Goal: Navigation & Orientation: Find specific page/section

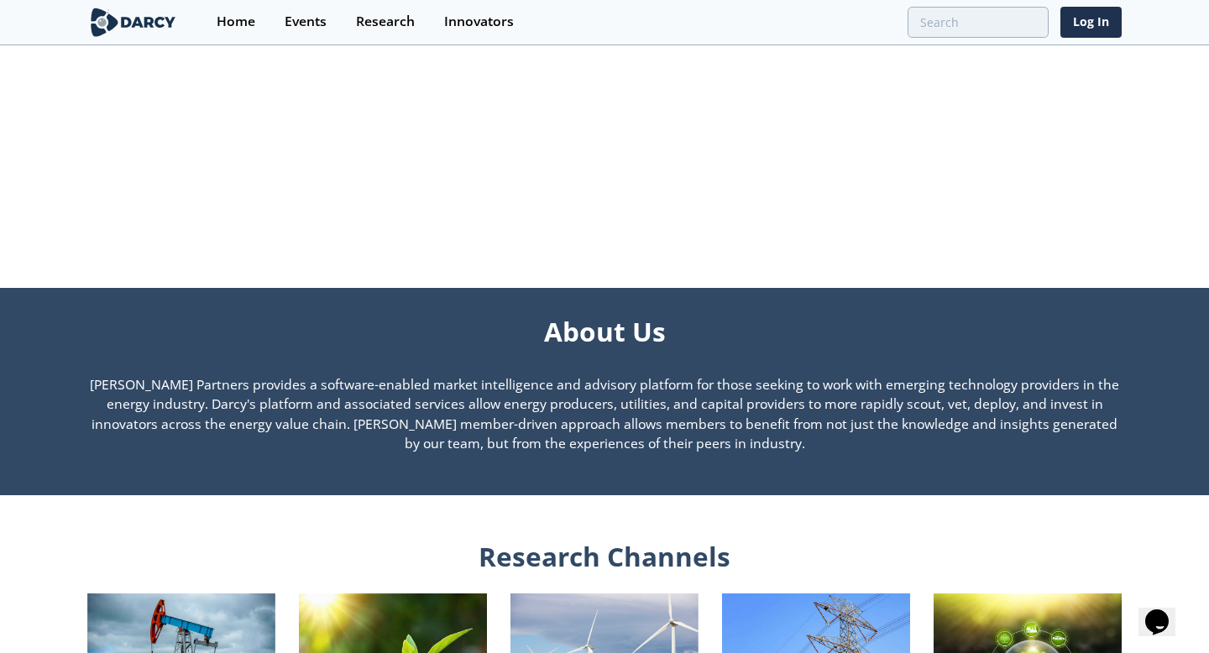
scroll to position [1753, 0]
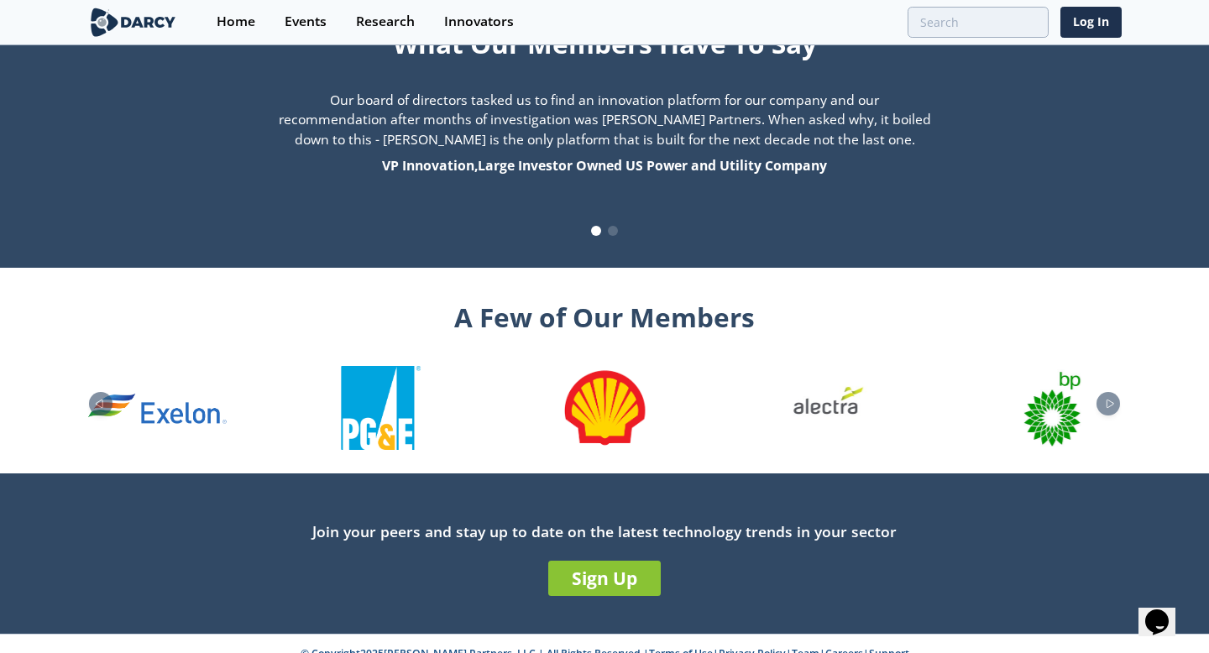
click at [889, 647] on link "Support" at bounding box center [889, 654] width 40 height 14
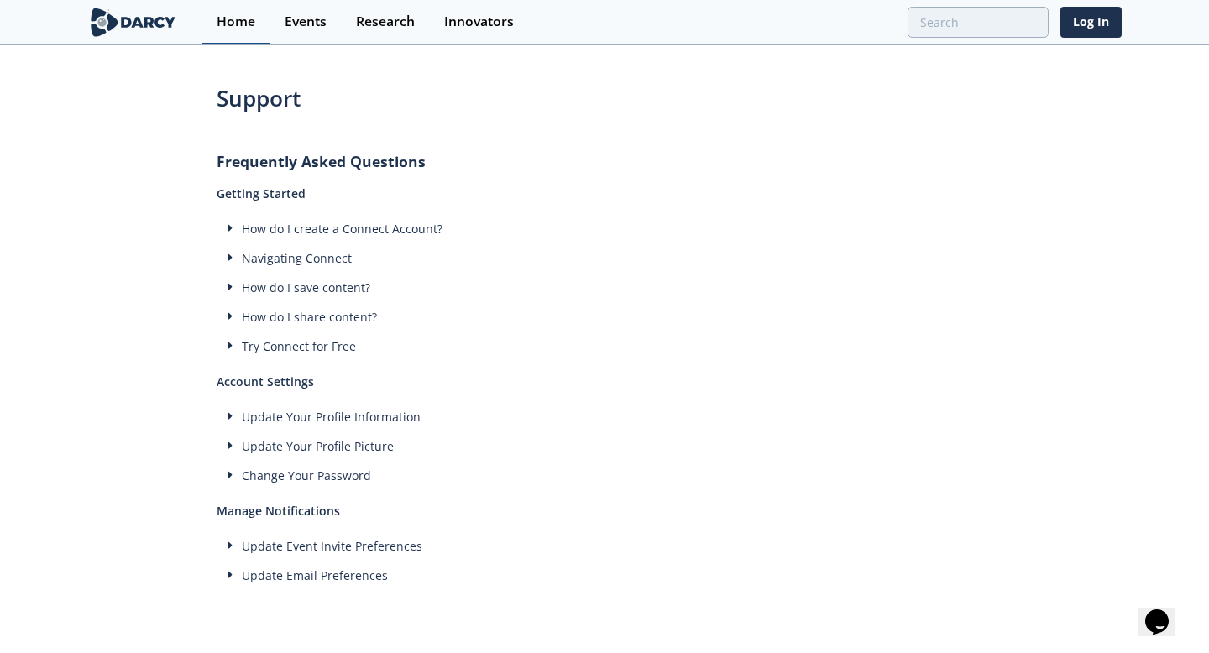
click at [229, 24] on div "Home" at bounding box center [236, 21] width 39 height 13
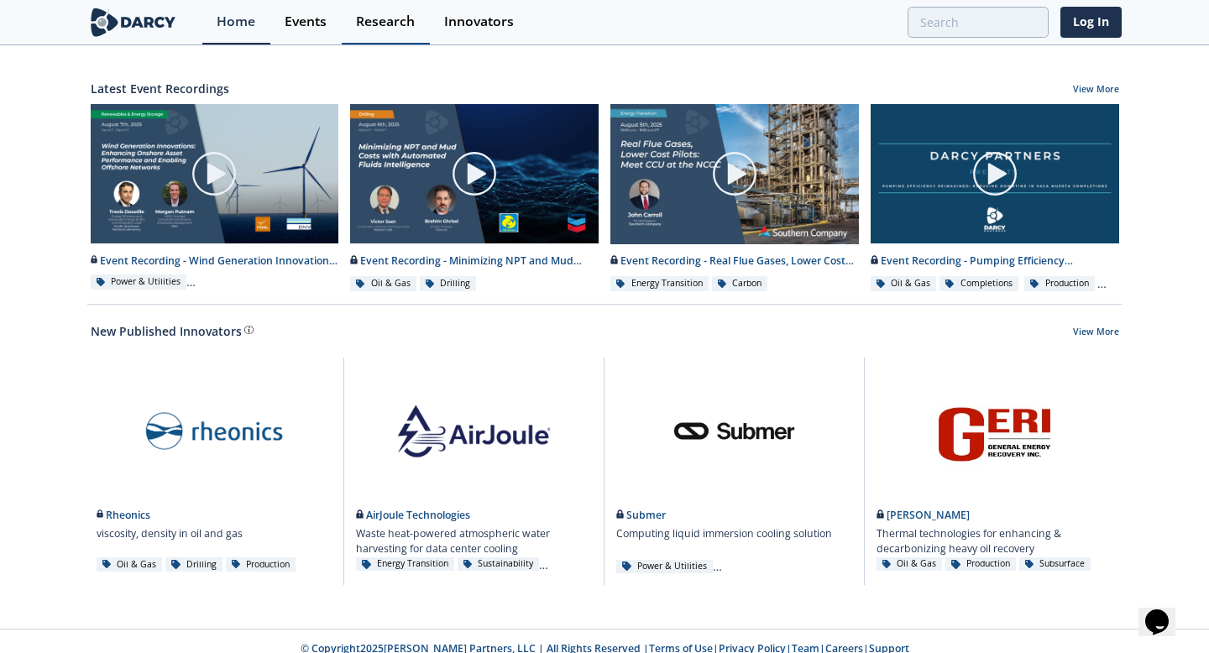
scroll to position [870, 0]
